Goal: Task Accomplishment & Management: Complete application form

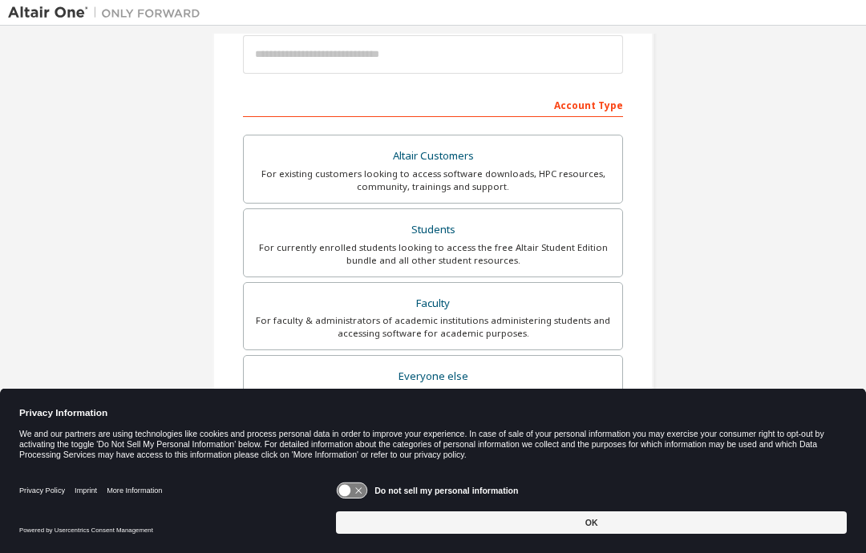
scroll to position [204, 0]
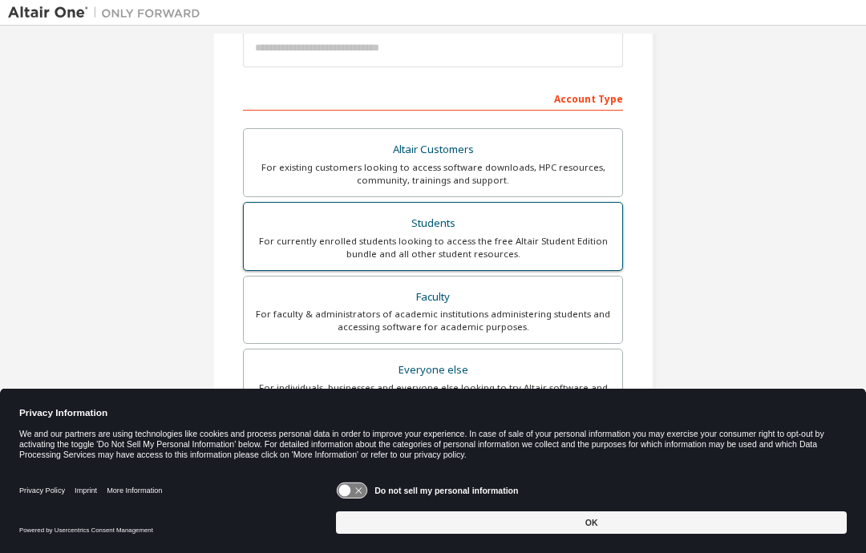
click at [580, 238] on div "For currently enrolled students looking to access the free Altair Student Editi…" at bounding box center [432, 248] width 359 height 26
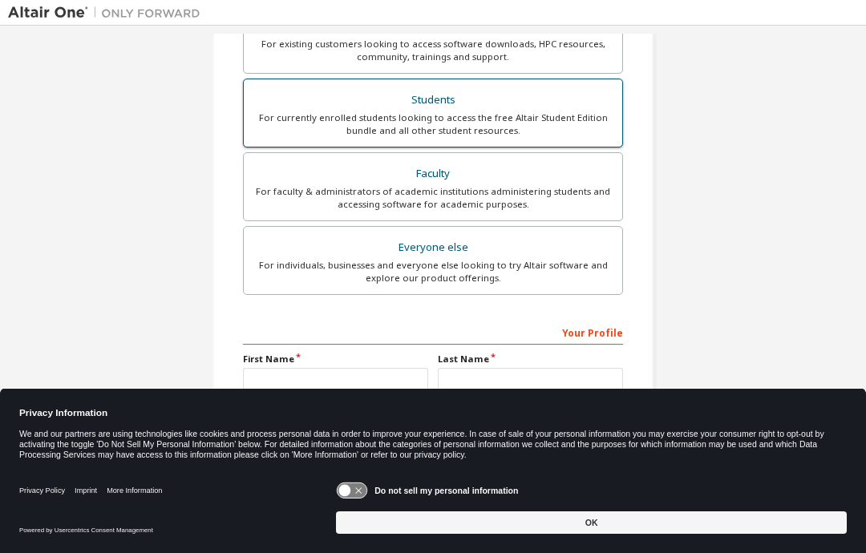
scroll to position [367, 0]
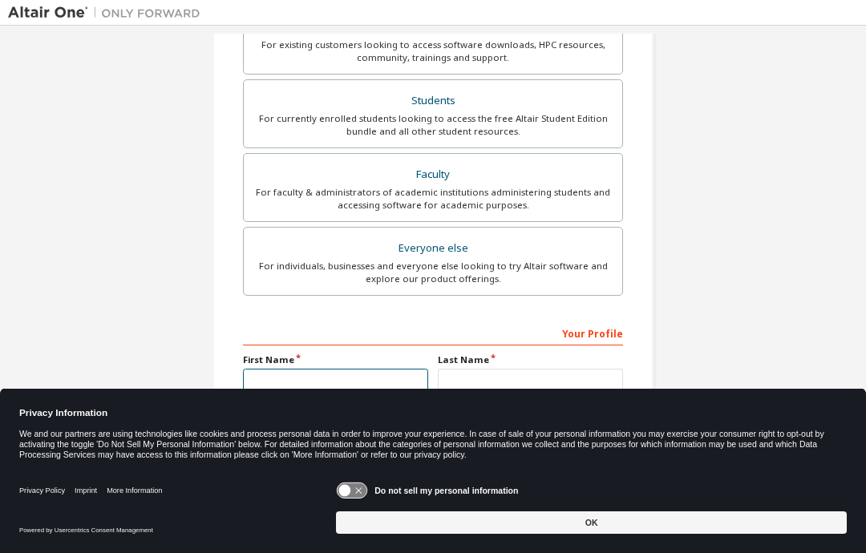
click at [374, 387] on input "text" at bounding box center [335, 382] width 185 height 26
click at [779, 314] on div "Create an Altair One Account For Free Trials, Licenses, Downloads, Learning & D…" at bounding box center [433, 111] width 850 height 891
click at [359, 486] on icon at bounding box center [353, 491] width 30 height 15
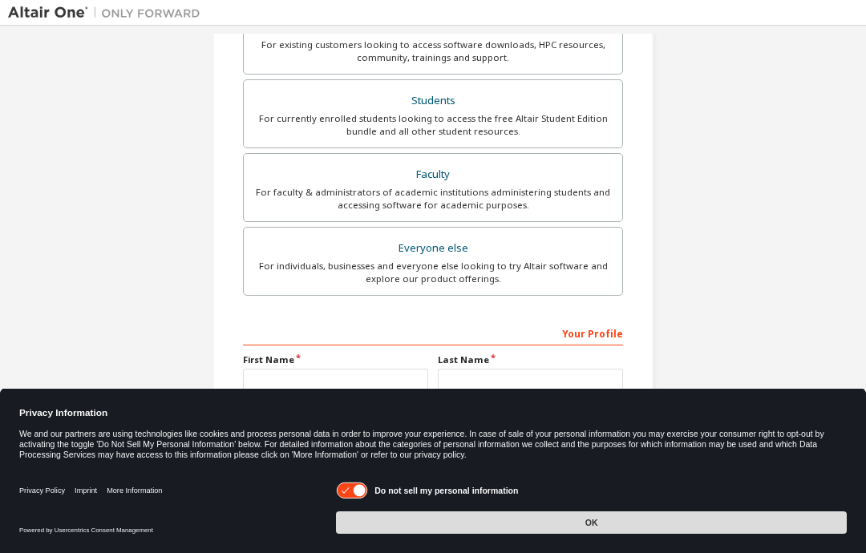
click at [610, 532] on button "OK" at bounding box center [591, 523] width 511 height 22
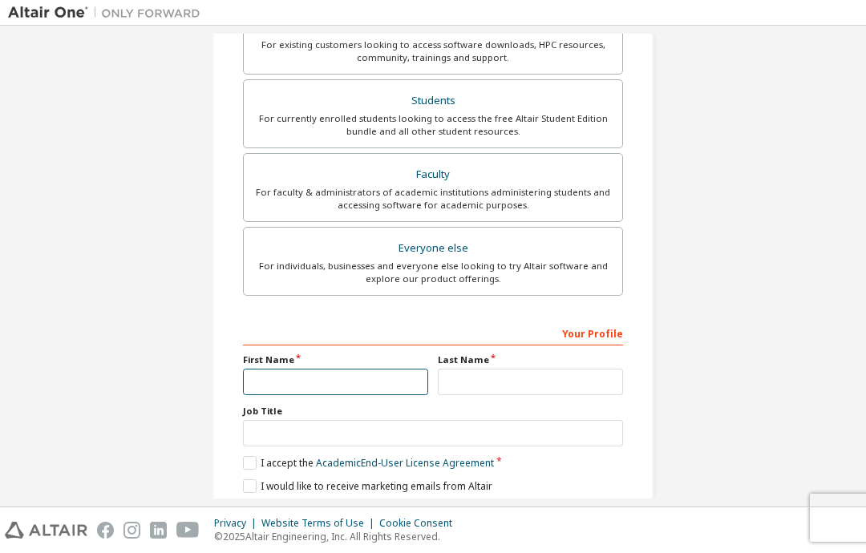
click at [377, 375] on input "text" at bounding box center [335, 382] width 185 height 26
type input "******"
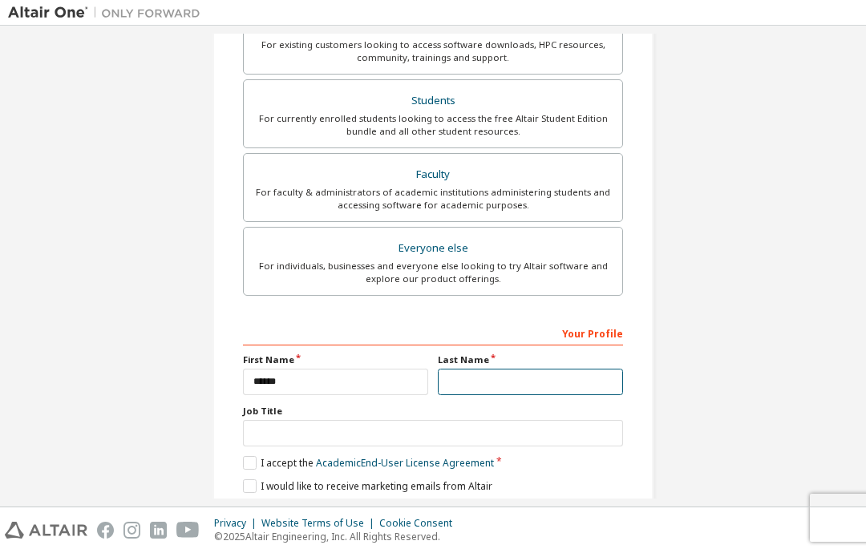
click at [479, 393] on input "text" at bounding box center [530, 382] width 185 height 26
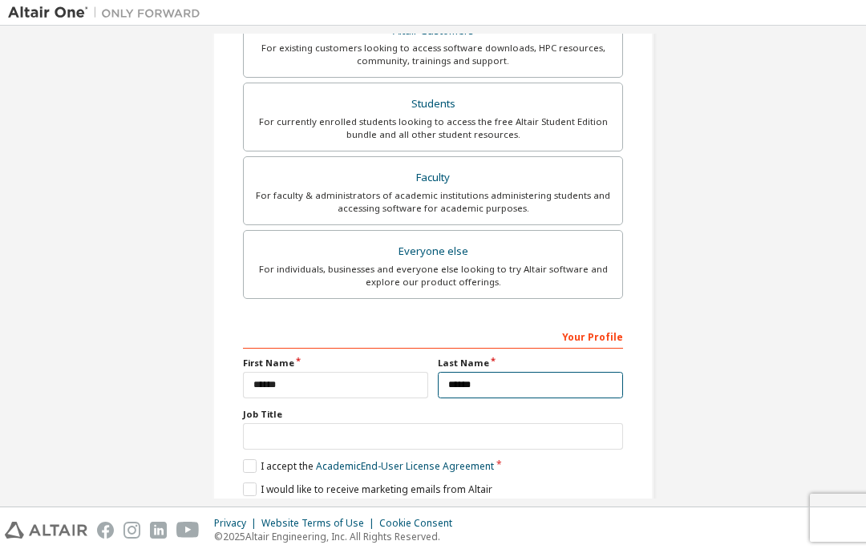
type input "******"
click at [400, 437] on input "text" at bounding box center [433, 436] width 380 height 26
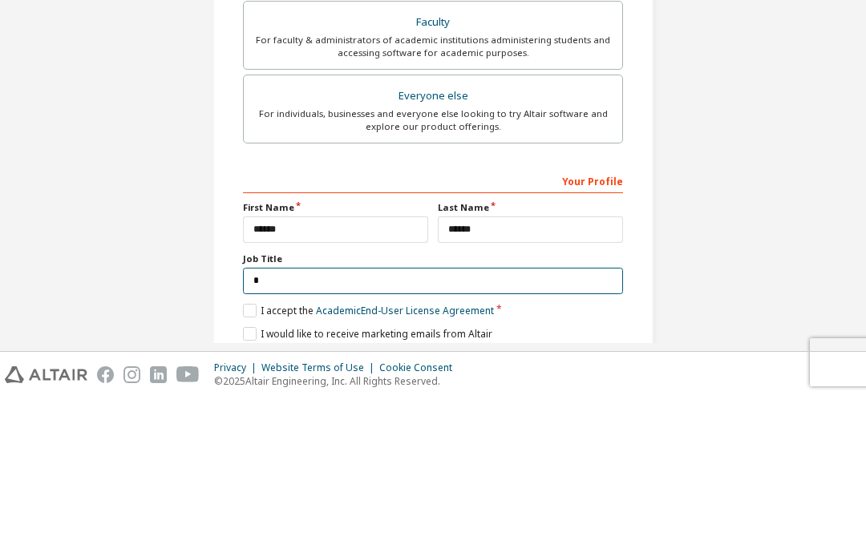
scroll to position [361, 0]
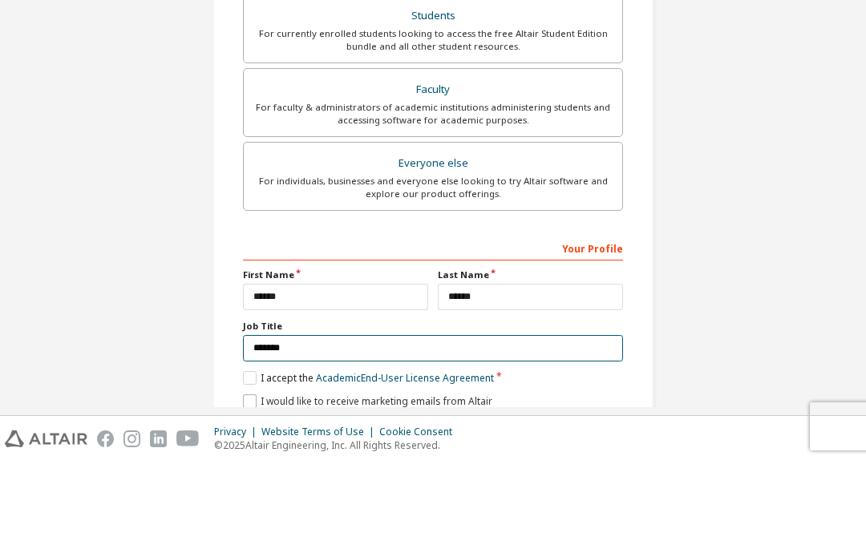
type input "*******"
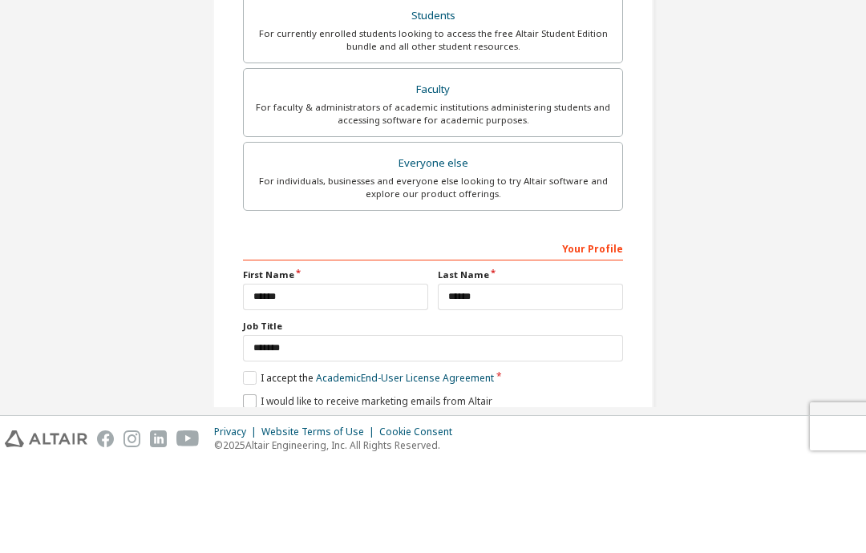
click at [251, 486] on label "I would like to receive marketing emails from Altair" at bounding box center [367, 493] width 249 height 14
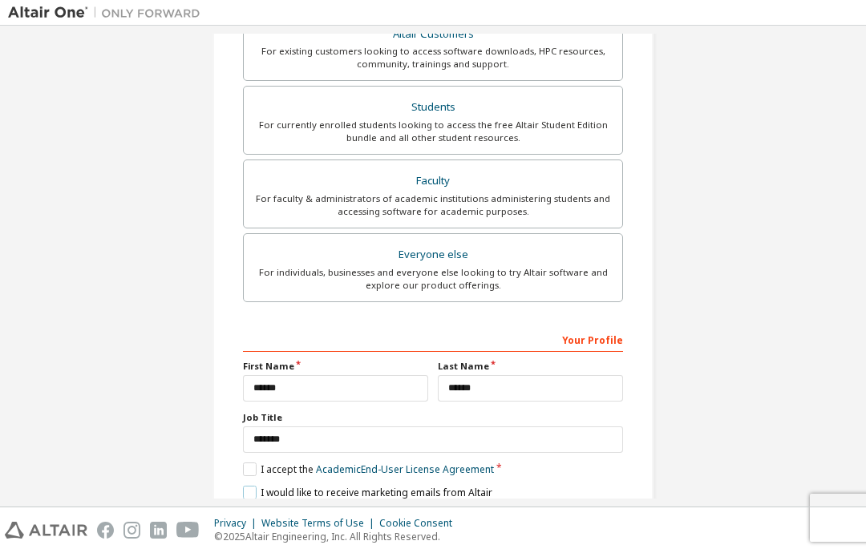
click at [257, 486] on label "I would like to receive marketing emails from Altair" at bounding box center [367, 493] width 249 height 14
click at [446, 509] on div "Next" at bounding box center [433, 521] width 380 height 24
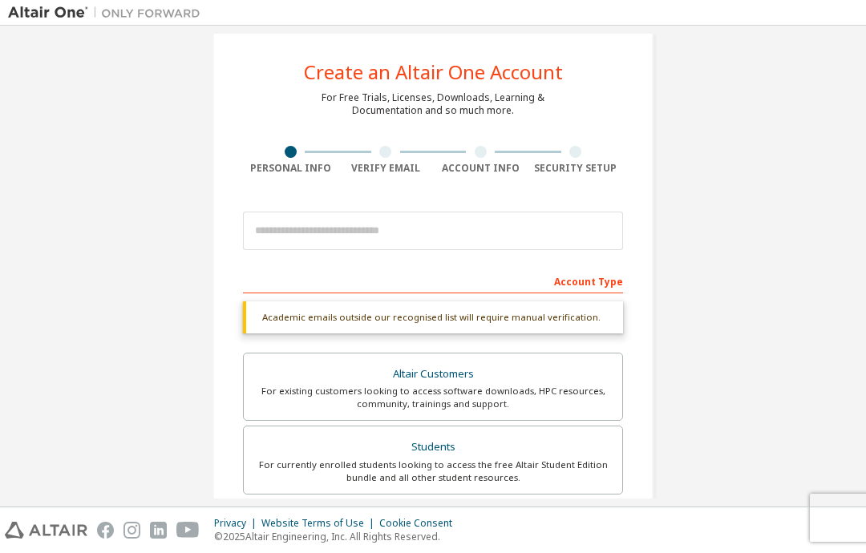
scroll to position [18, 0]
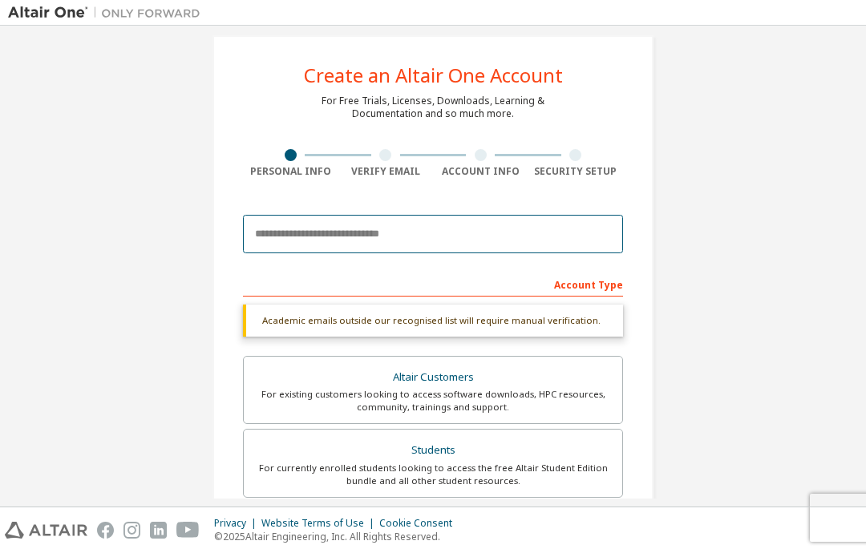
click at [288, 215] on input "email" at bounding box center [433, 234] width 380 height 38
type input "**********"
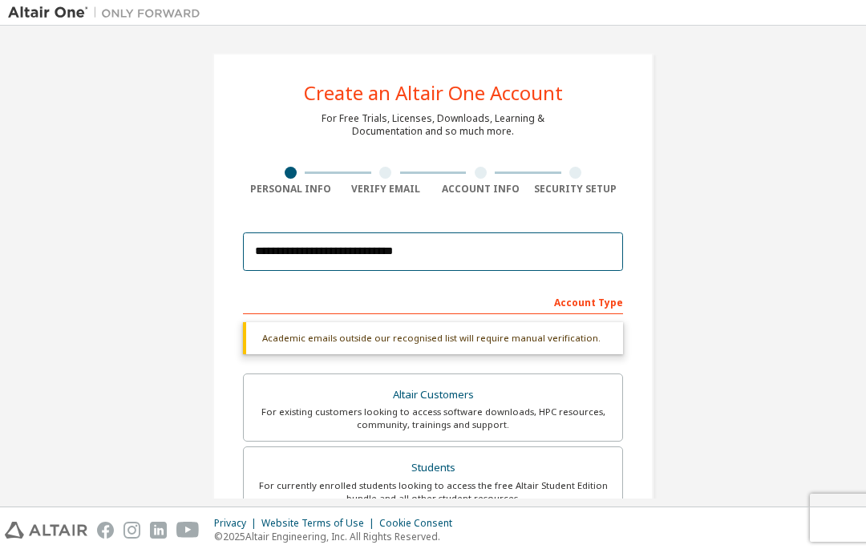
scroll to position [0, 0]
